Goal: Transaction & Acquisition: Purchase product/service

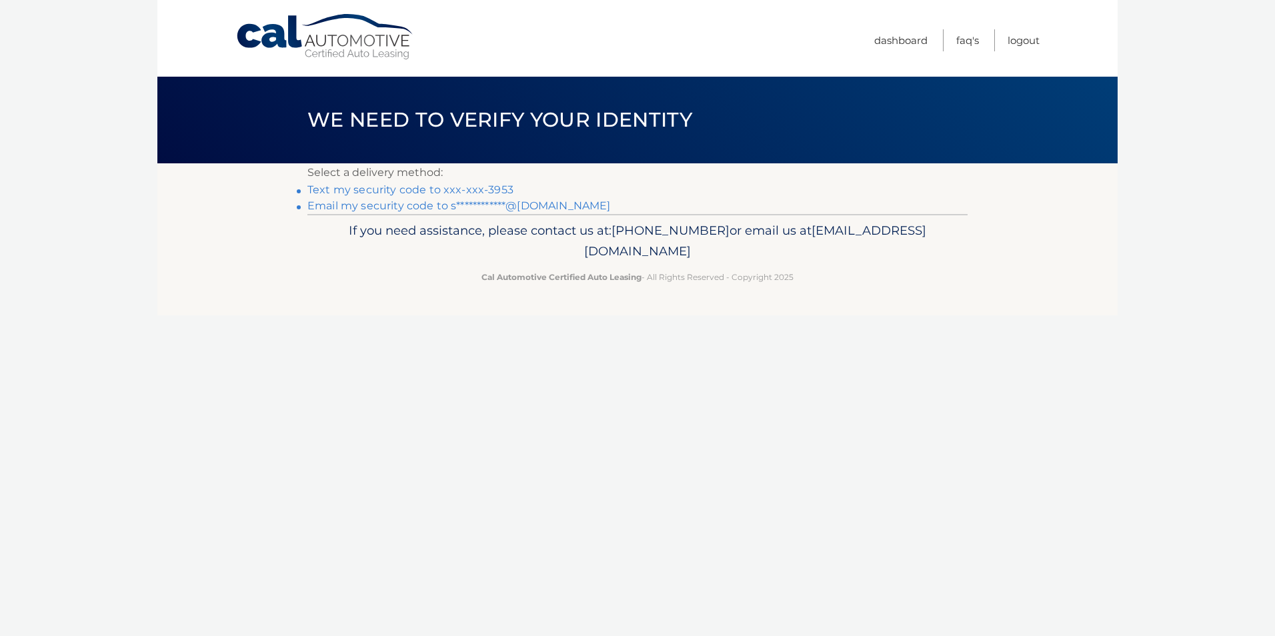
click at [490, 189] on link "Text my security code to xxx-xxx-3953" at bounding box center [410, 189] width 206 height 13
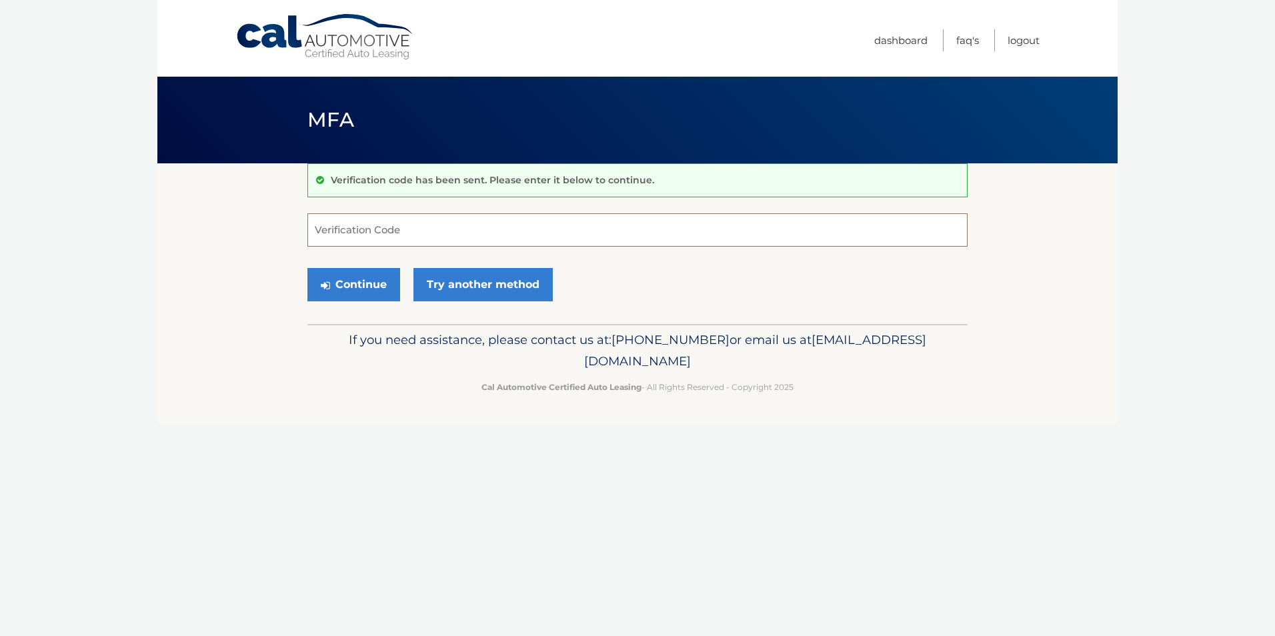
click at [357, 234] on input "Verification Code" at bounding box center [637, 229] width 660 height 33
type input "367833"
click at [351, 289] on button "Continue" at bounding box center [353, 284] width 93 height 33
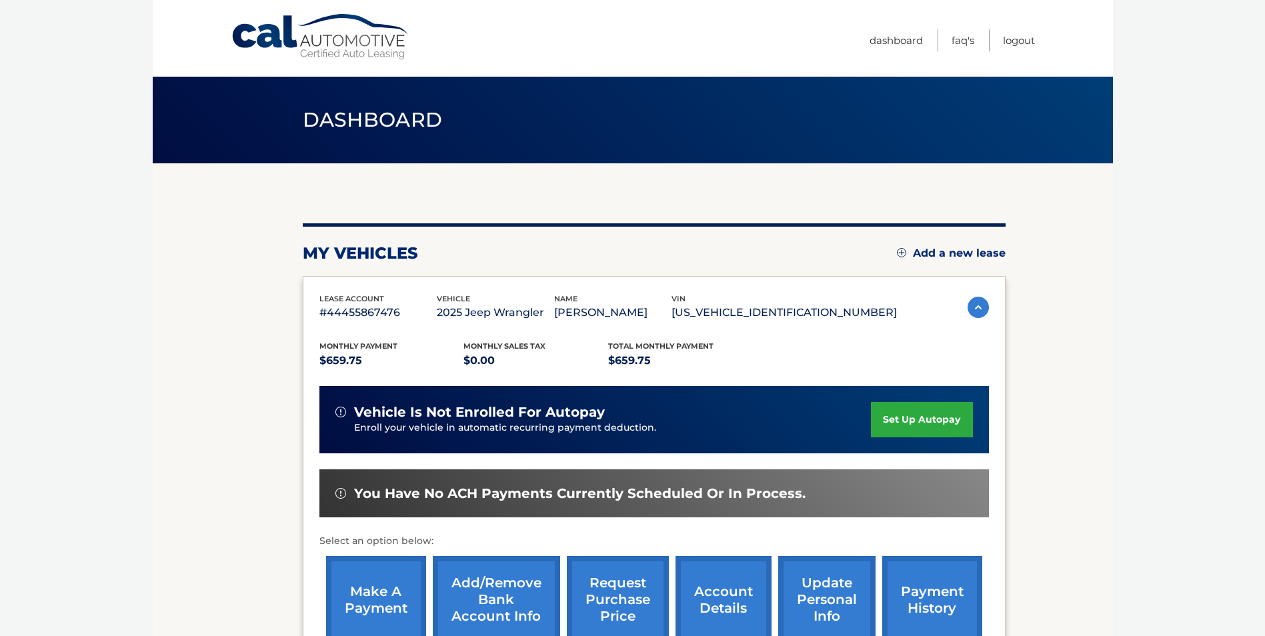
click at [1152, 239] on body "Cal Automotive Menu Dashboard FAQ's Logout" at bounding box center [632, 318] width 1265 height 636
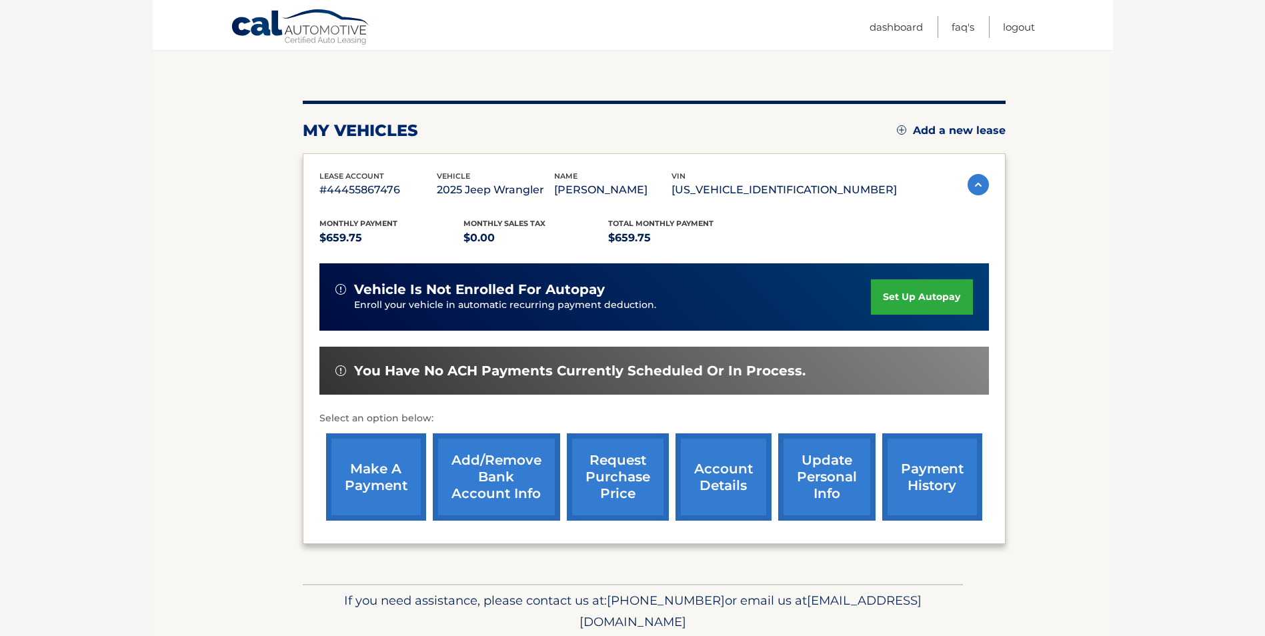
scroll to position [143, 0]
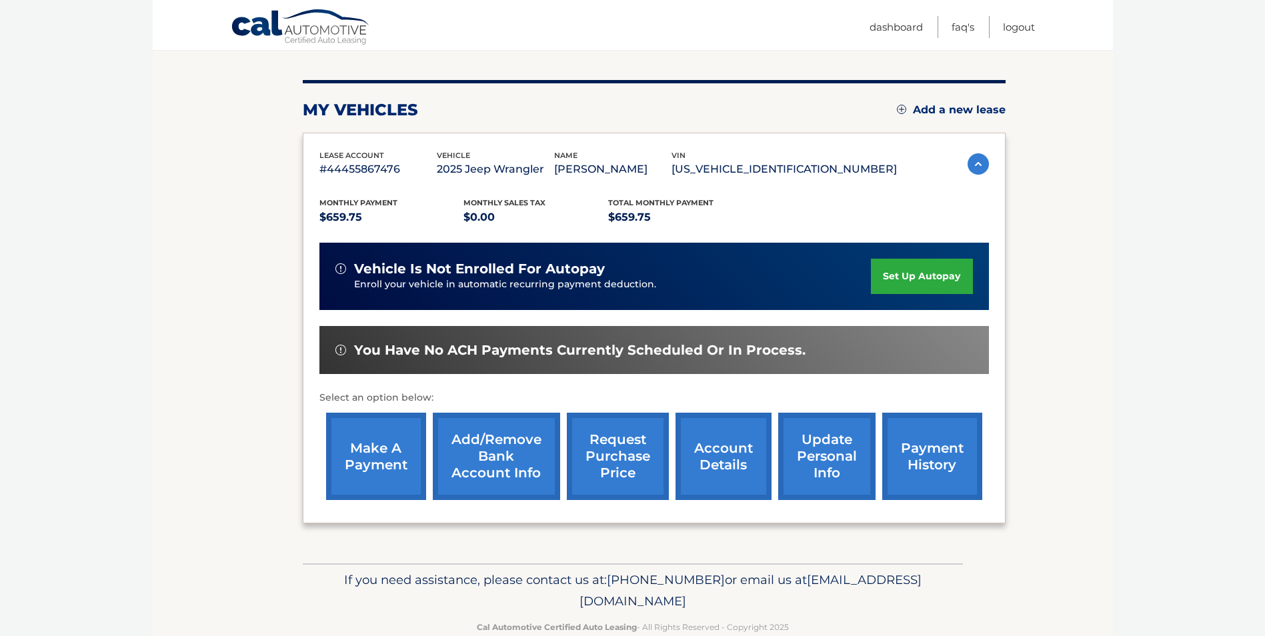
click at [371, 461] on link "make a payment" at bounding box center [376, 456] width 100 height 87
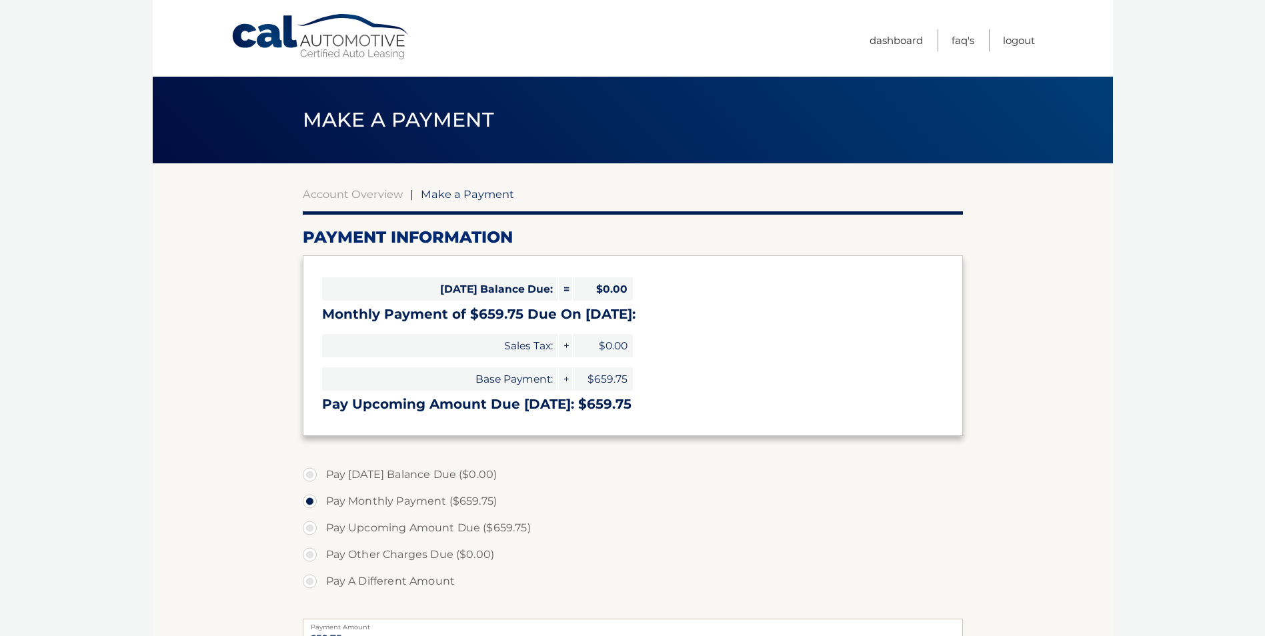
select select "NGY4NzdhMmEtNjgzOC00OTViLThlNGMtMTU4ZGE1NjM1YjNj"
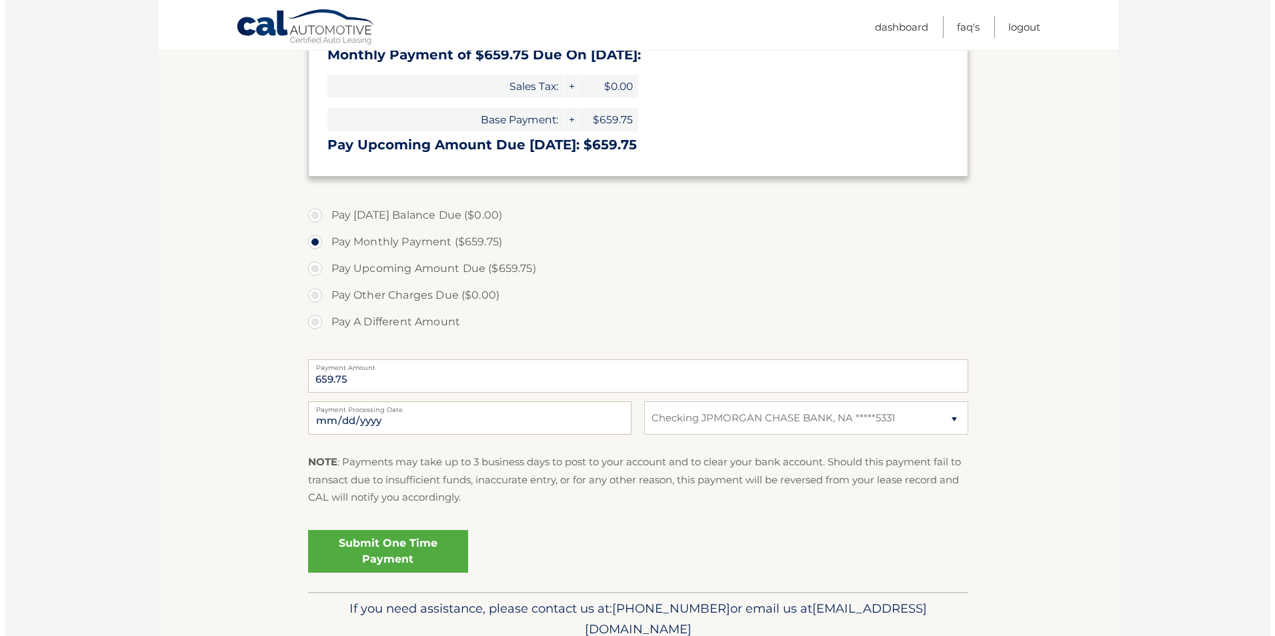
scroll to position [263, 0]
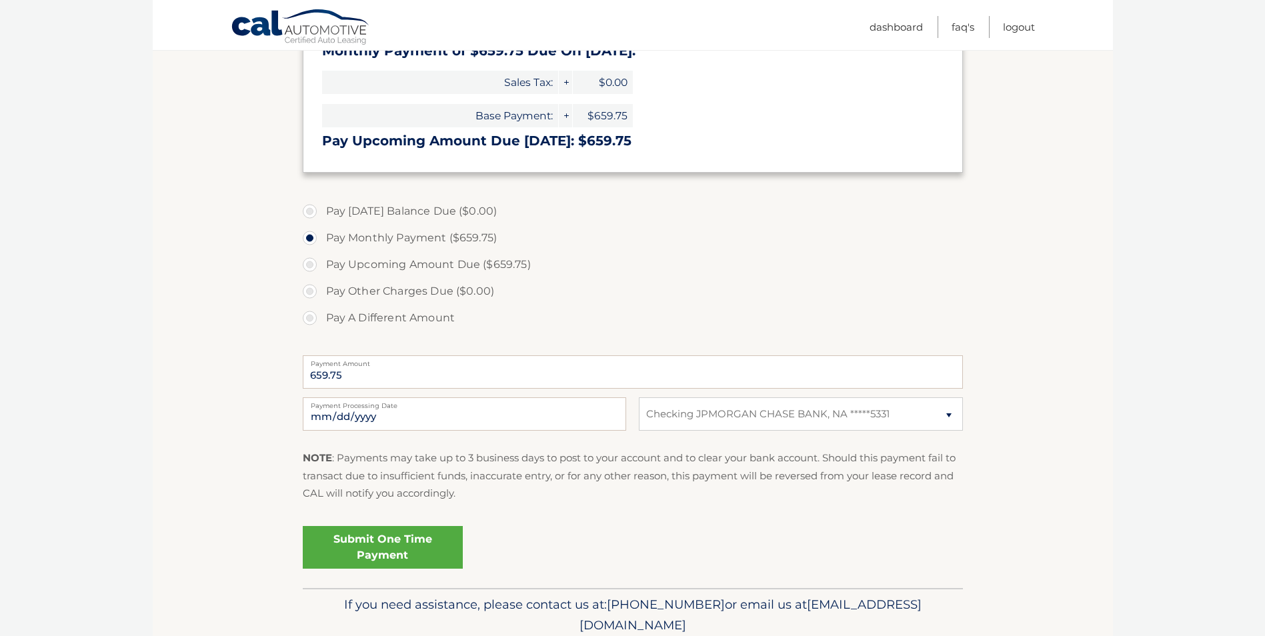
click at [377, 545] on link "Submit One Time Payment" at bounding box center [383, 547] width 160 height 43
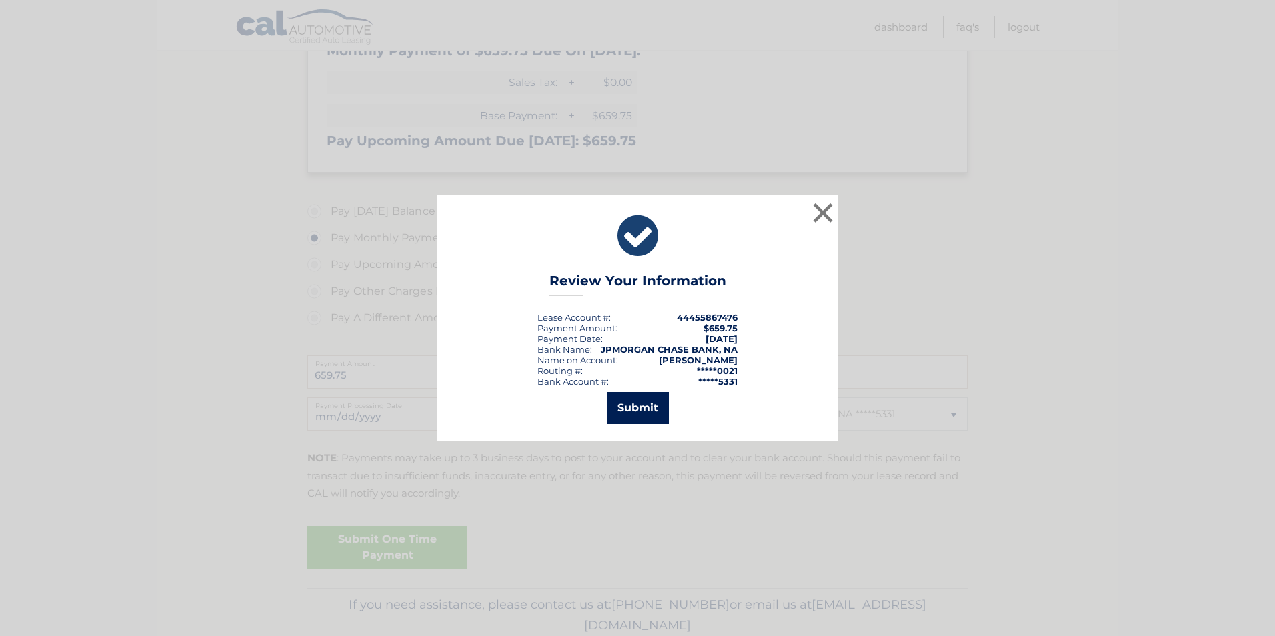
click at [641, 407] on button "Submit" at bounding box center [638, 408] width 62 height 32
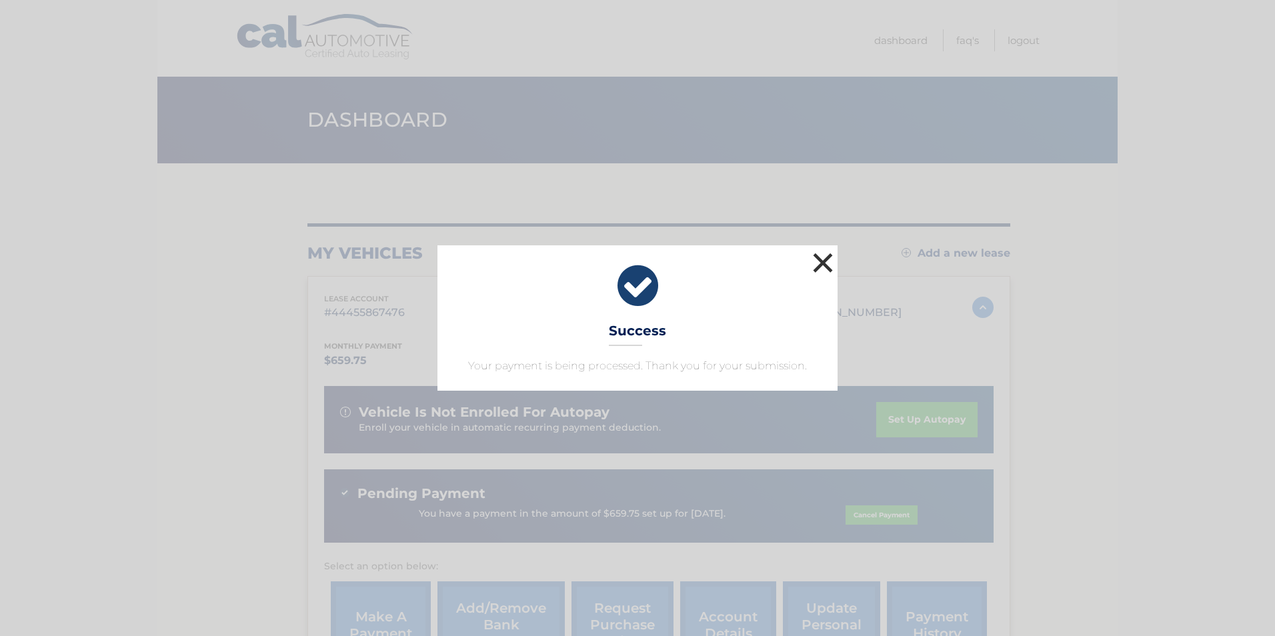
click at [823, 264] on button "×" at bounding box center [823, 262] width 27 height 27
